Goal: Check status: Check status

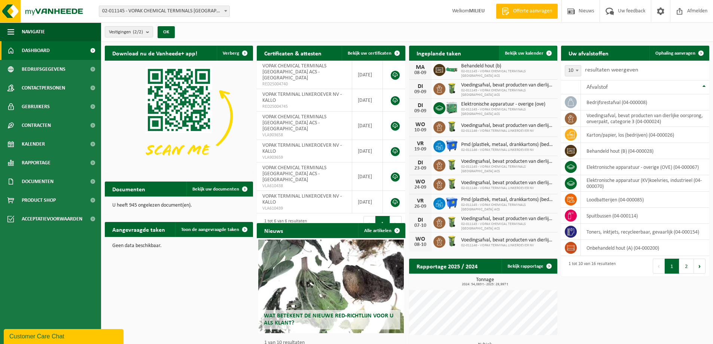
click at [522, 51] on span "Bekijk uw kalender" at bounding box center [524, 53] width 39 height 5
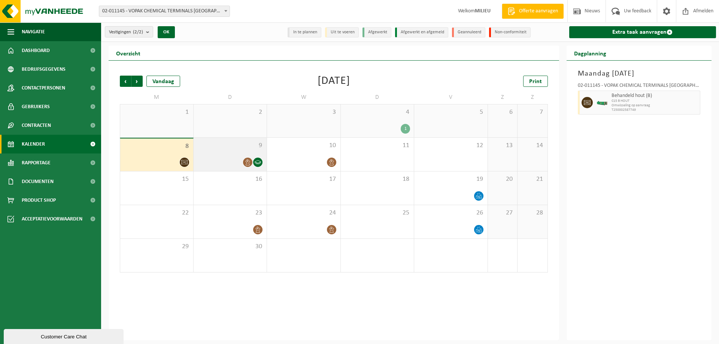
click at [261, 162] on span at bounding box center [257, 162] width 9 height 9
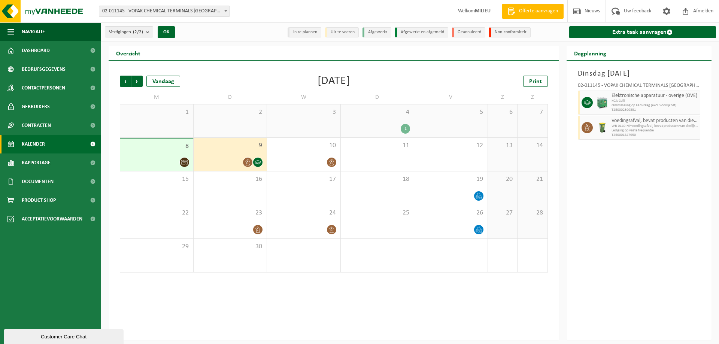
click at [475, 32] on li "Geannuleerd" at bounding box center [468, 32] width 33 height 10
click at [45, 145] on link "Kalender" at bounding box center [50, 144] width 101 height 19
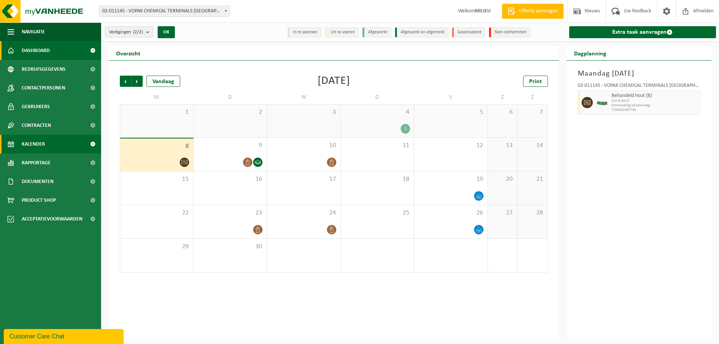
click at [44, 49] on span "Dashboard" at bounding box center [36, 50] width 28 height 19
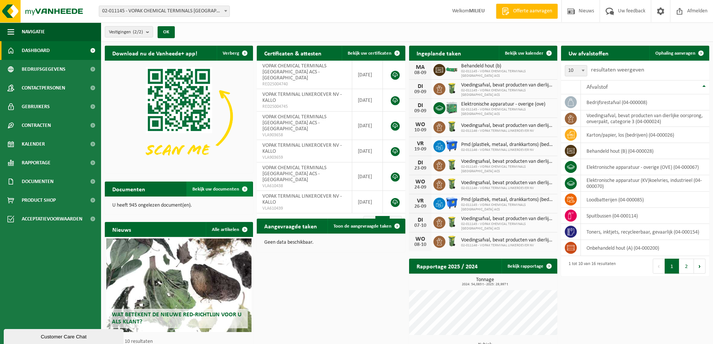
click at [213, 189] on span "Bekijk uw documenten" at bounding box center [215, 189] width 47 height 5
